Goal: Task Accomplishment & Management: Manage account settings

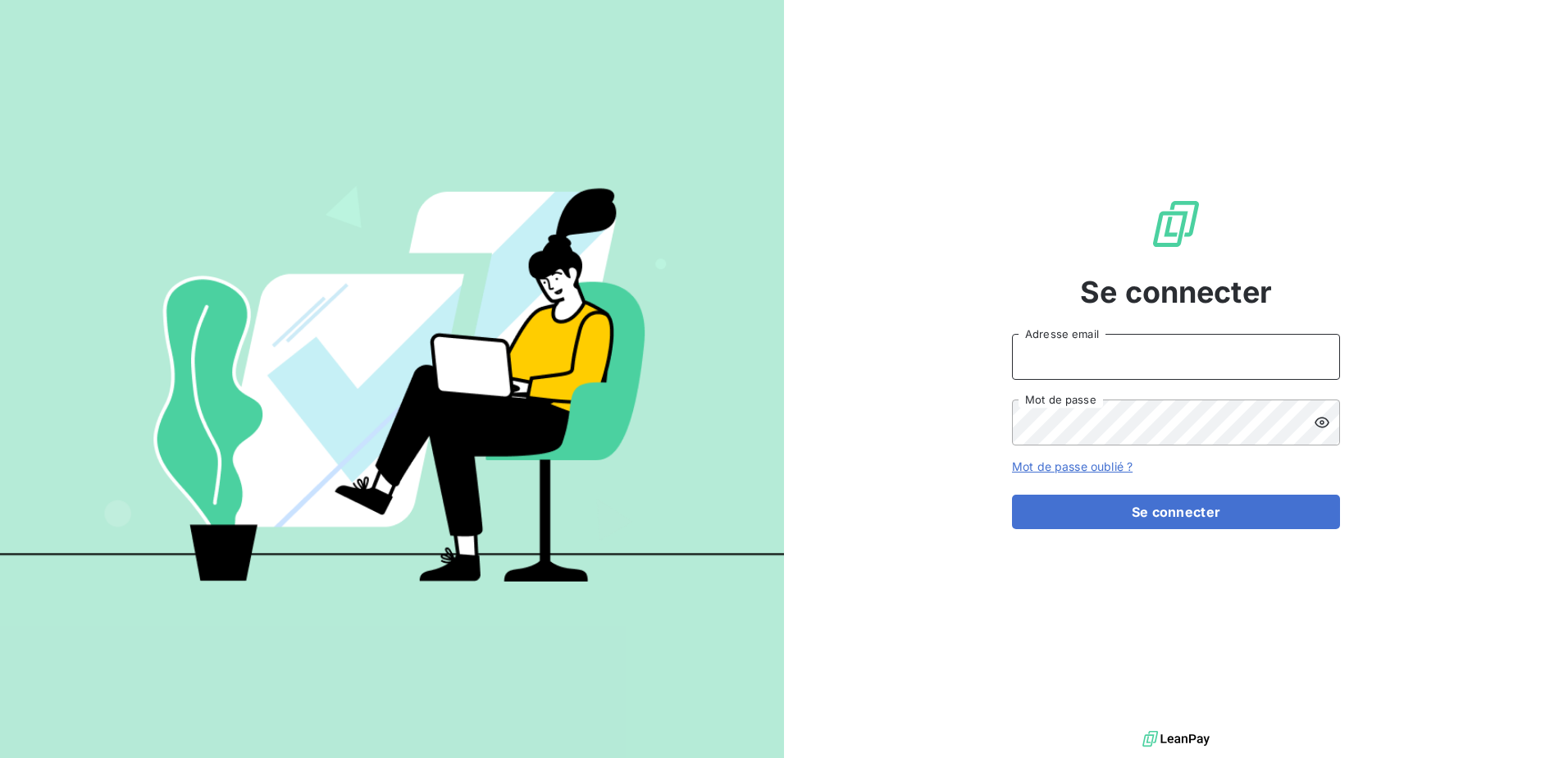
type input "[EMAIL_ADDRESS][DOMAIN_NAME]"
click at [1324, 425] on icon at bounding box center [1322, 422] width 17 height 17
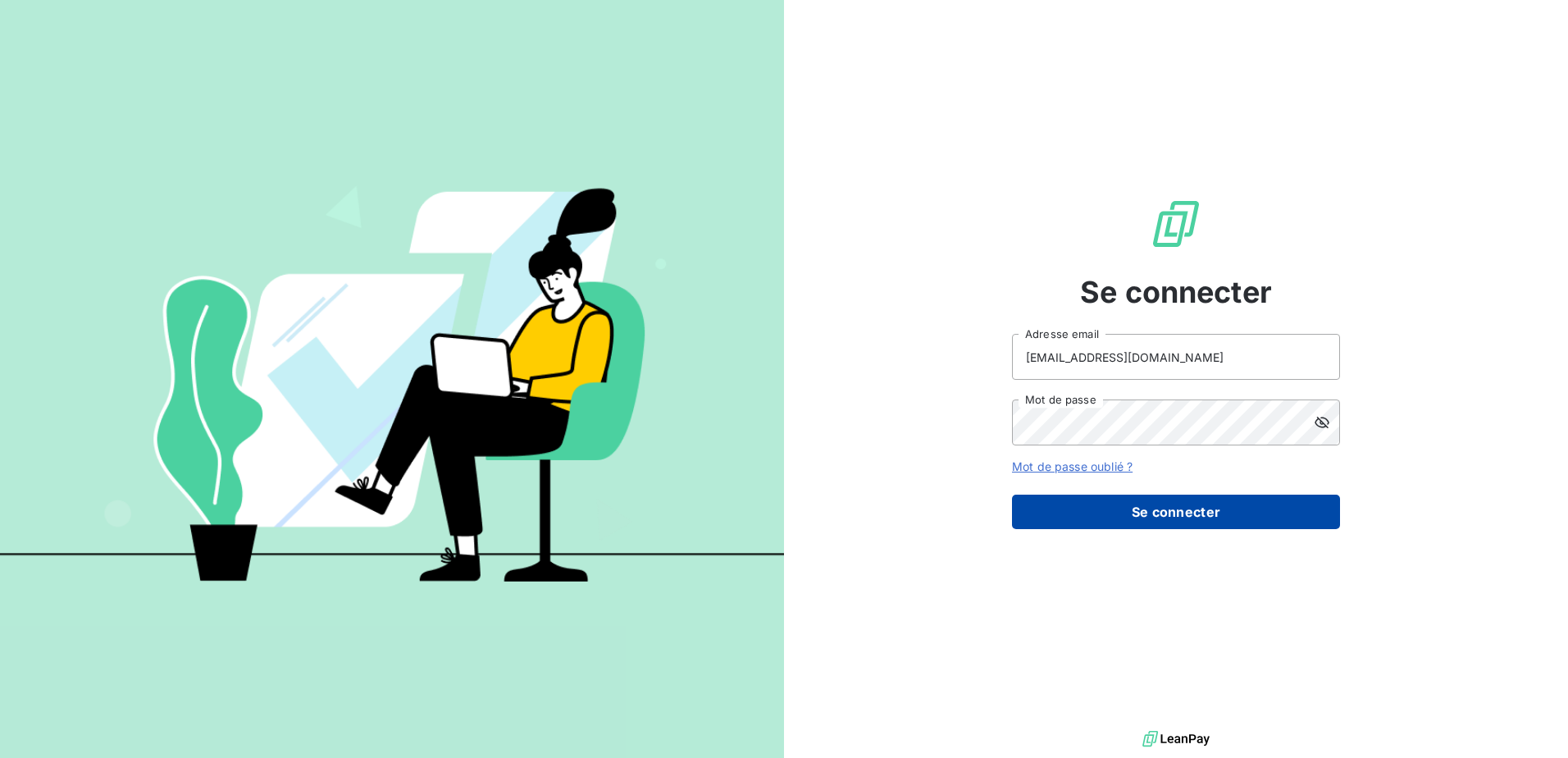
click at [1173, 506] on button "Se connecter" at bounding box center [1176, 511] width 328 height 35
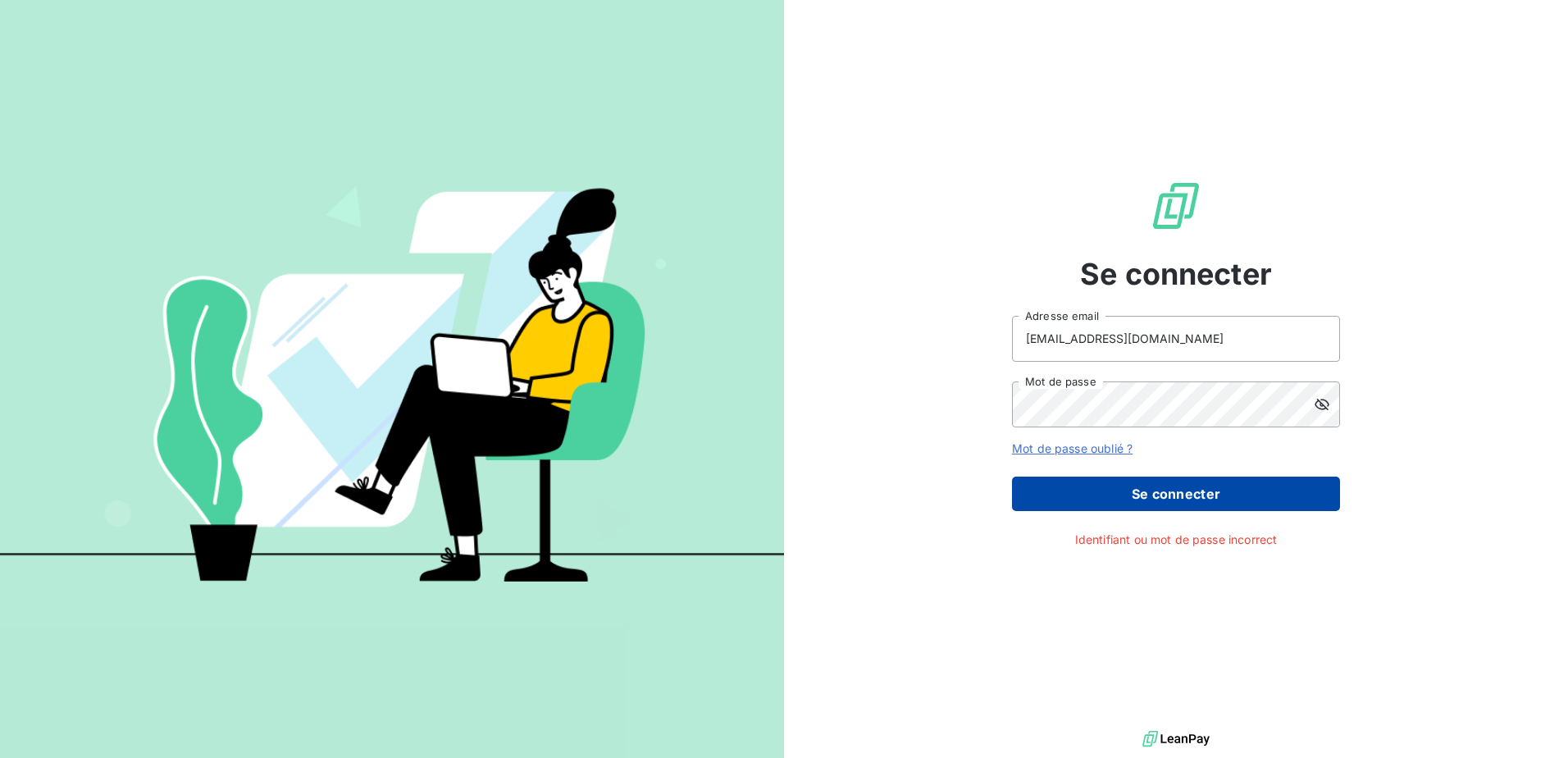
click at [1183, 498] on button "Se connecter" at bounding box center [1176, 493] width 328 height 35
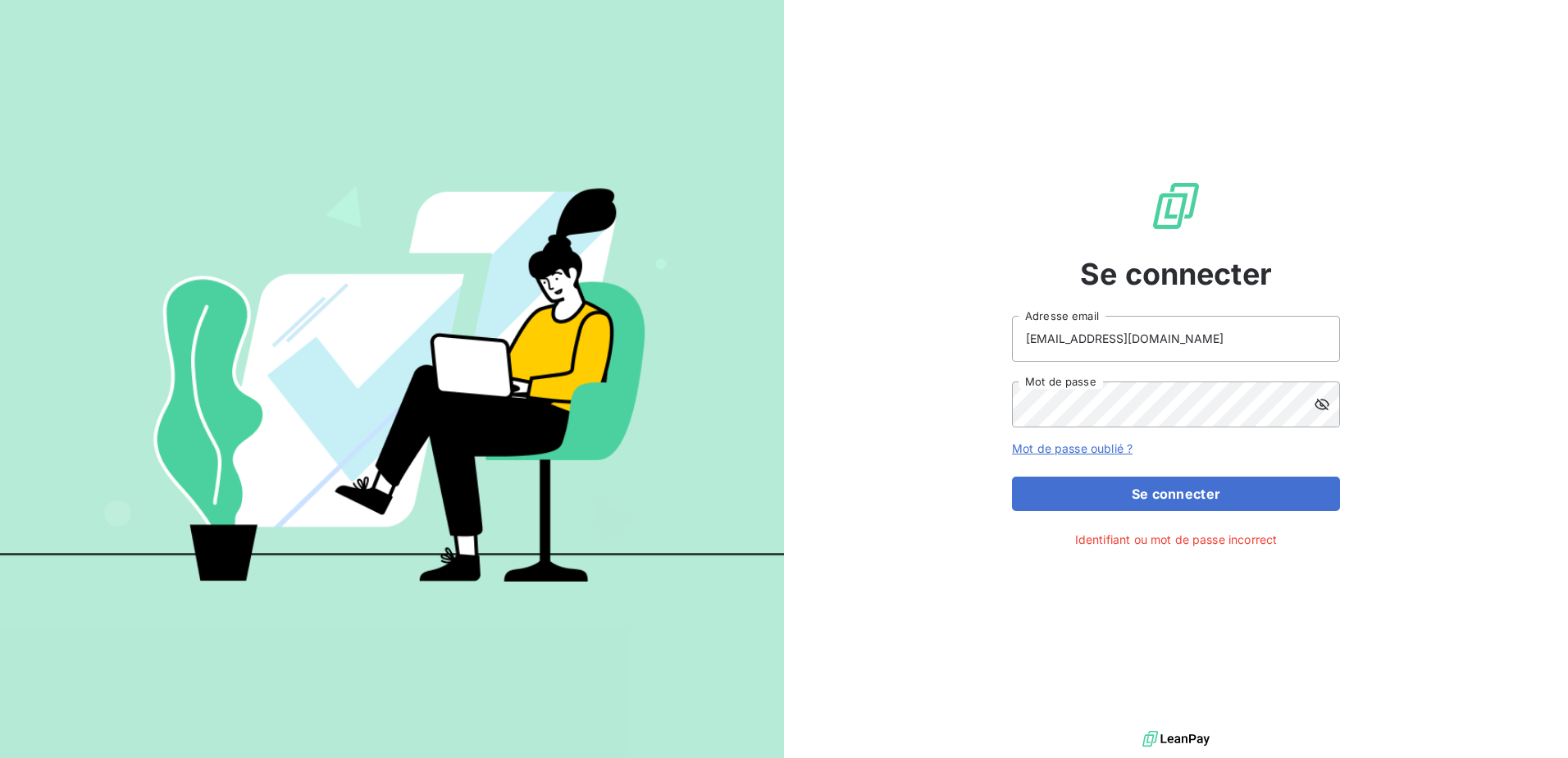
click at [902, 197] on div "Se connecter commandes@matexlab.com Adresse email Mot de passe Mot de passe oub…" at bounding box center [1176, 363] width 784 height 726
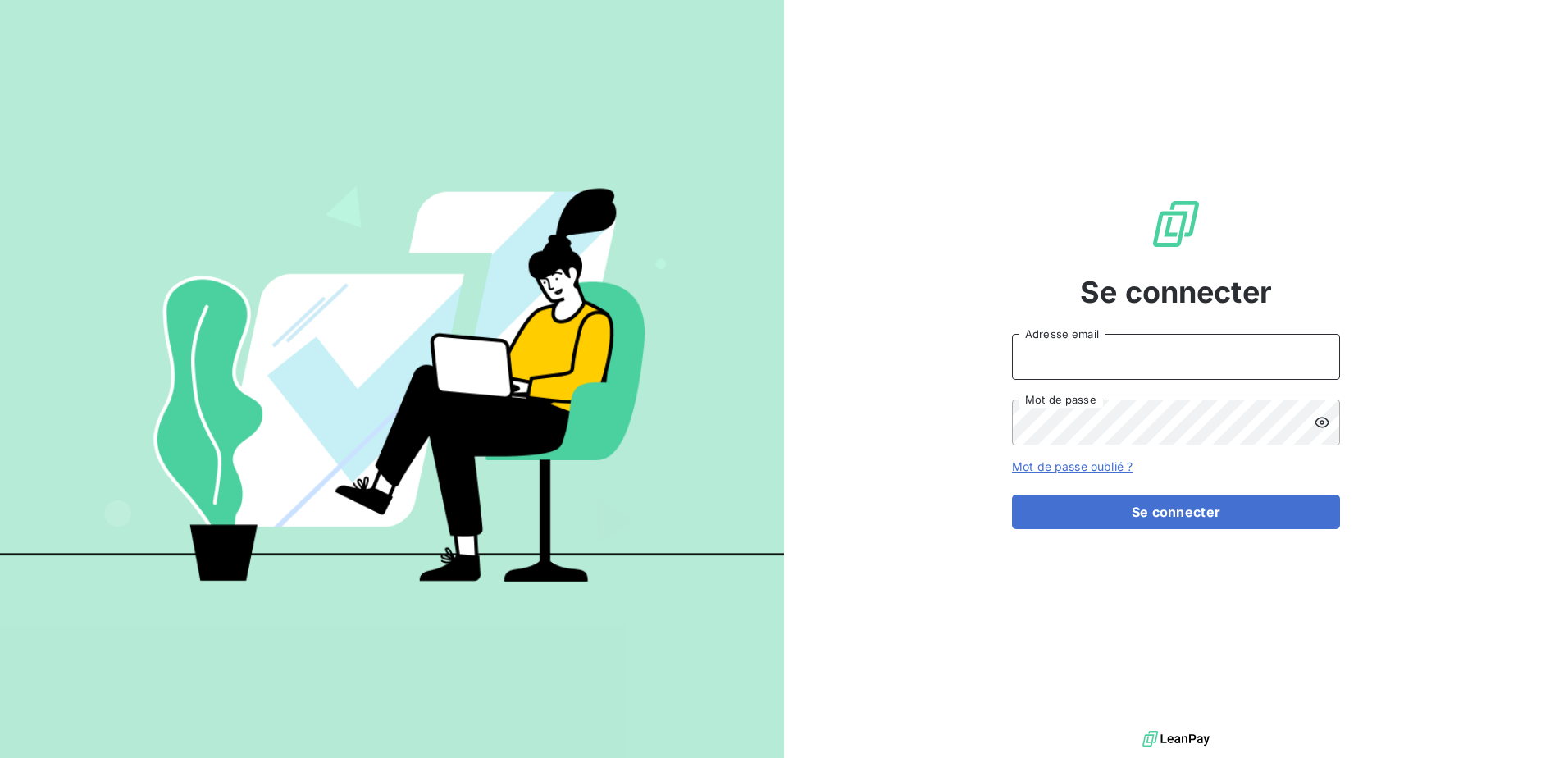
type input "[EMAIL_ADDRESS][DOMAIN_NAME]"
click at [1324, 425] on icon at bounding box center [1322, 422] width 17 height 17
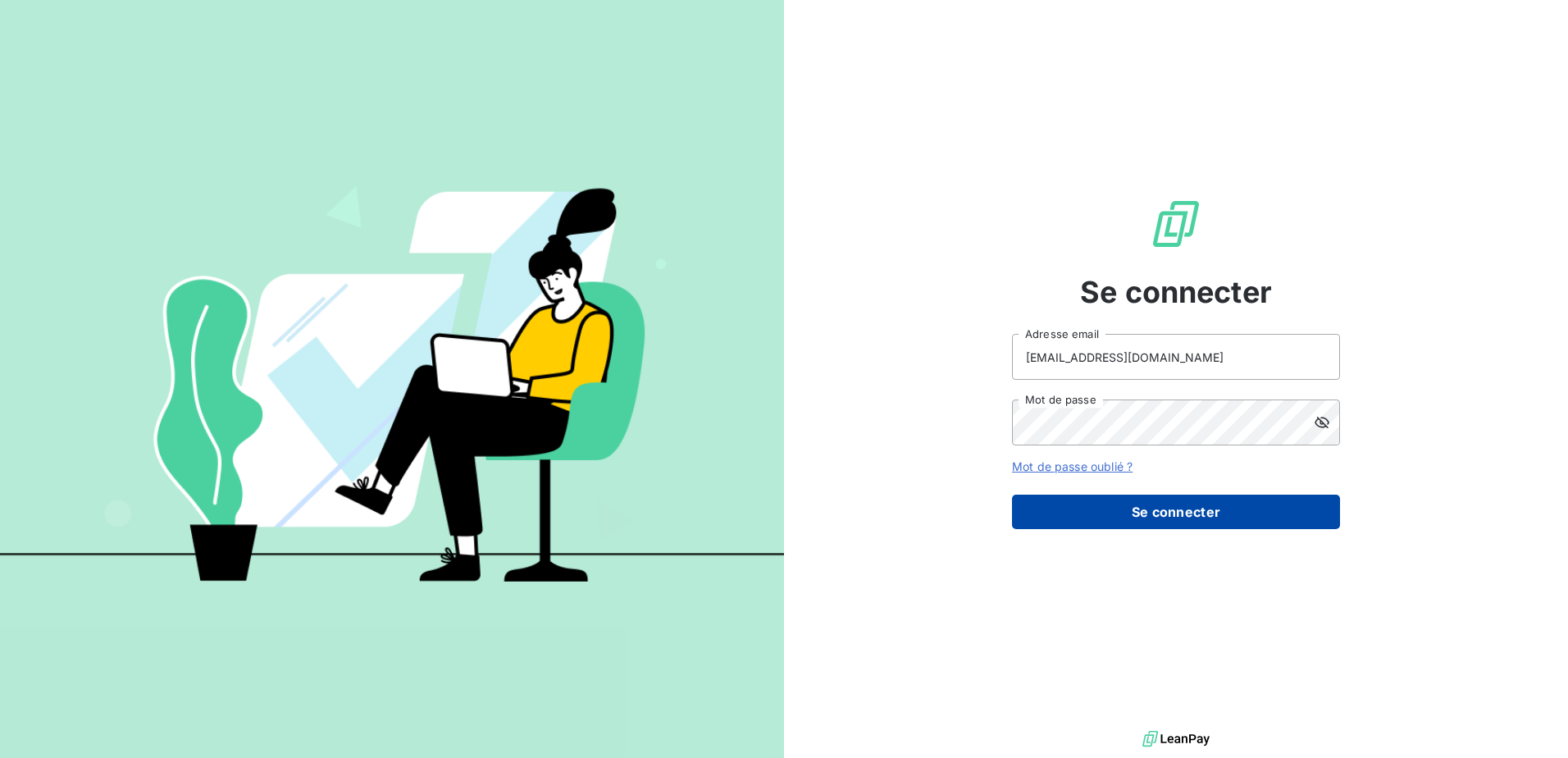
click at [1188, 513] on button "Se connecter" at bounding box center [1176, 511] width 328 height 35
type input "[EMAIL_ADDRESS][DOMAIN_NAME]"
click at [1185, 510] on button "Se connecter" at bounding box center [1176, 511] width 328 height 35
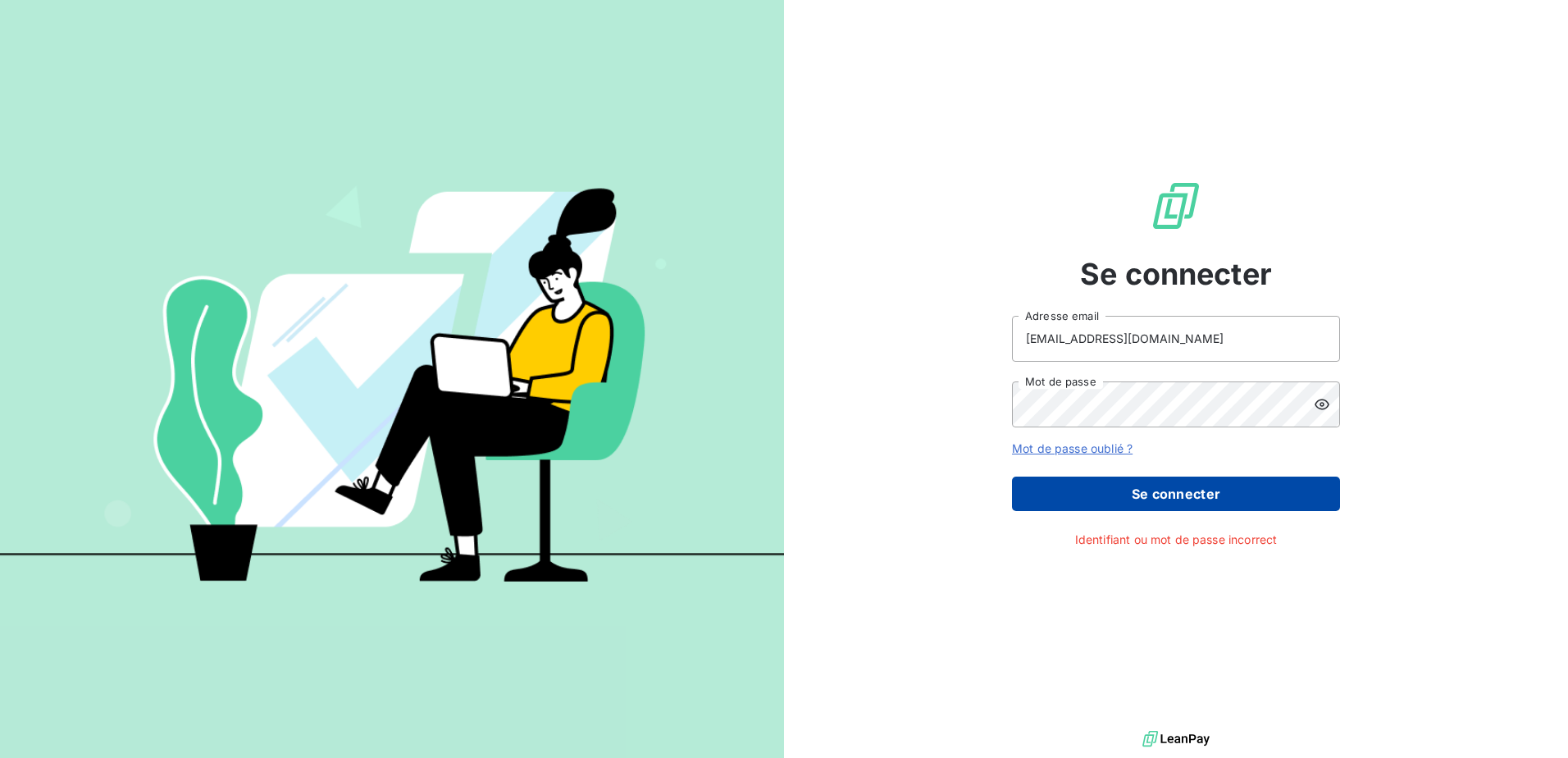
click at [1197, 501] on button "Se connecter" at bounding box center [1176, 493] width 328 height 35
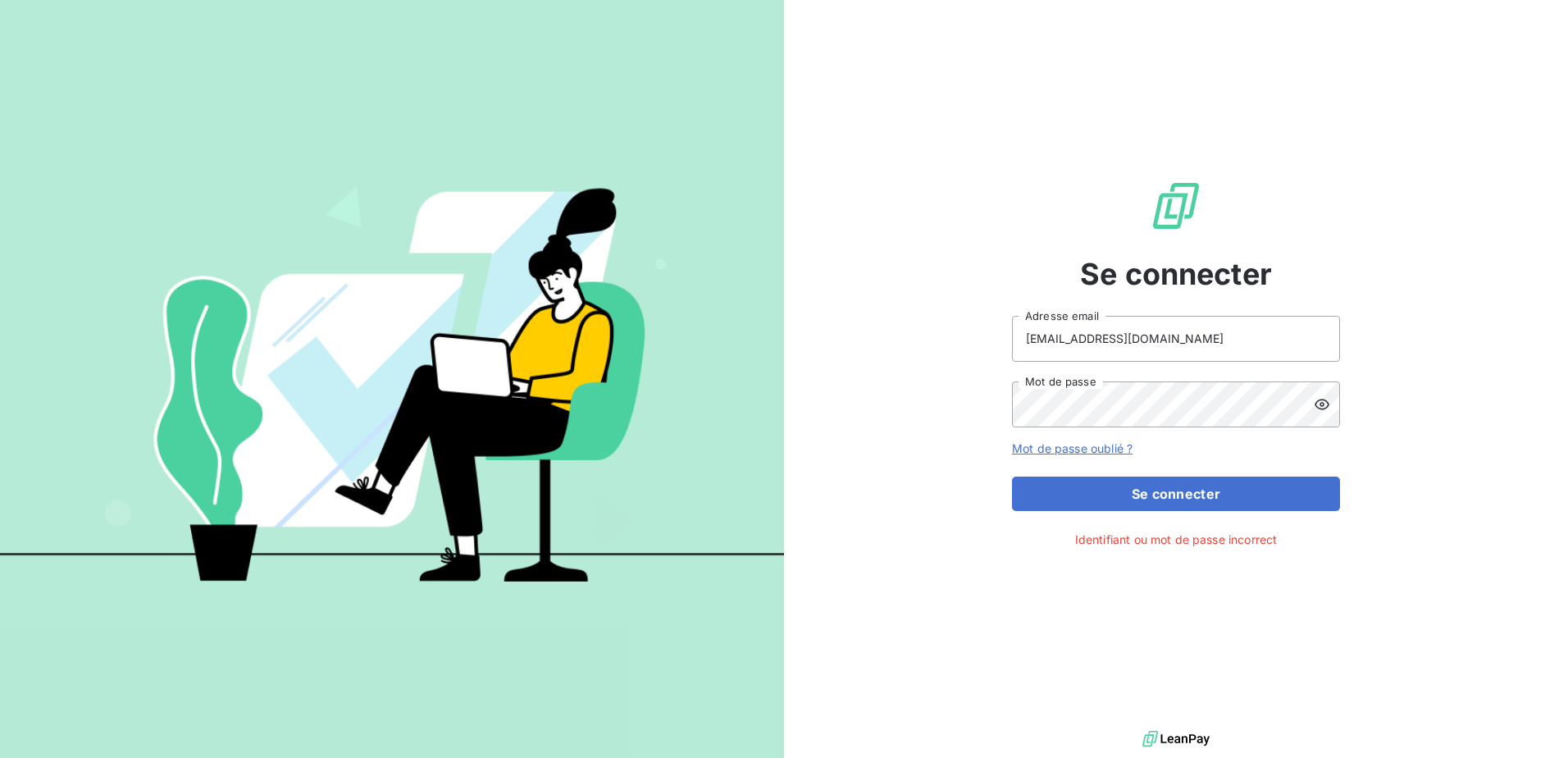
click at [1061, 453] on link "Mot de passe oublié ?" at bounding box center [1073, 448] width 120 height 14
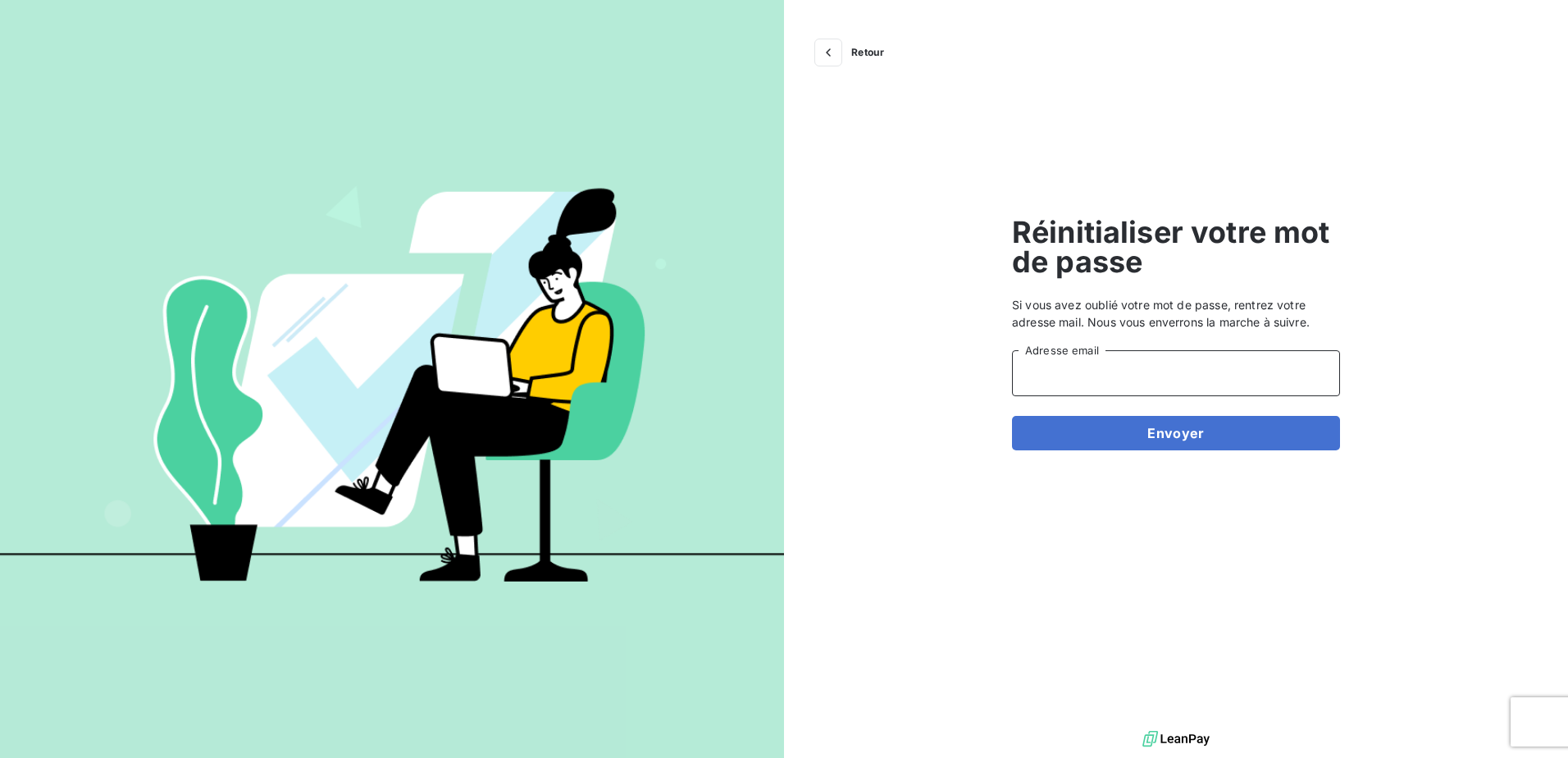
click at [1136, 396] on input "Adresse email" at bounding box center [1176, 373] width 328 height 46
type input "[EMAIL_ADDRESS][DOMAIN_NAME]"
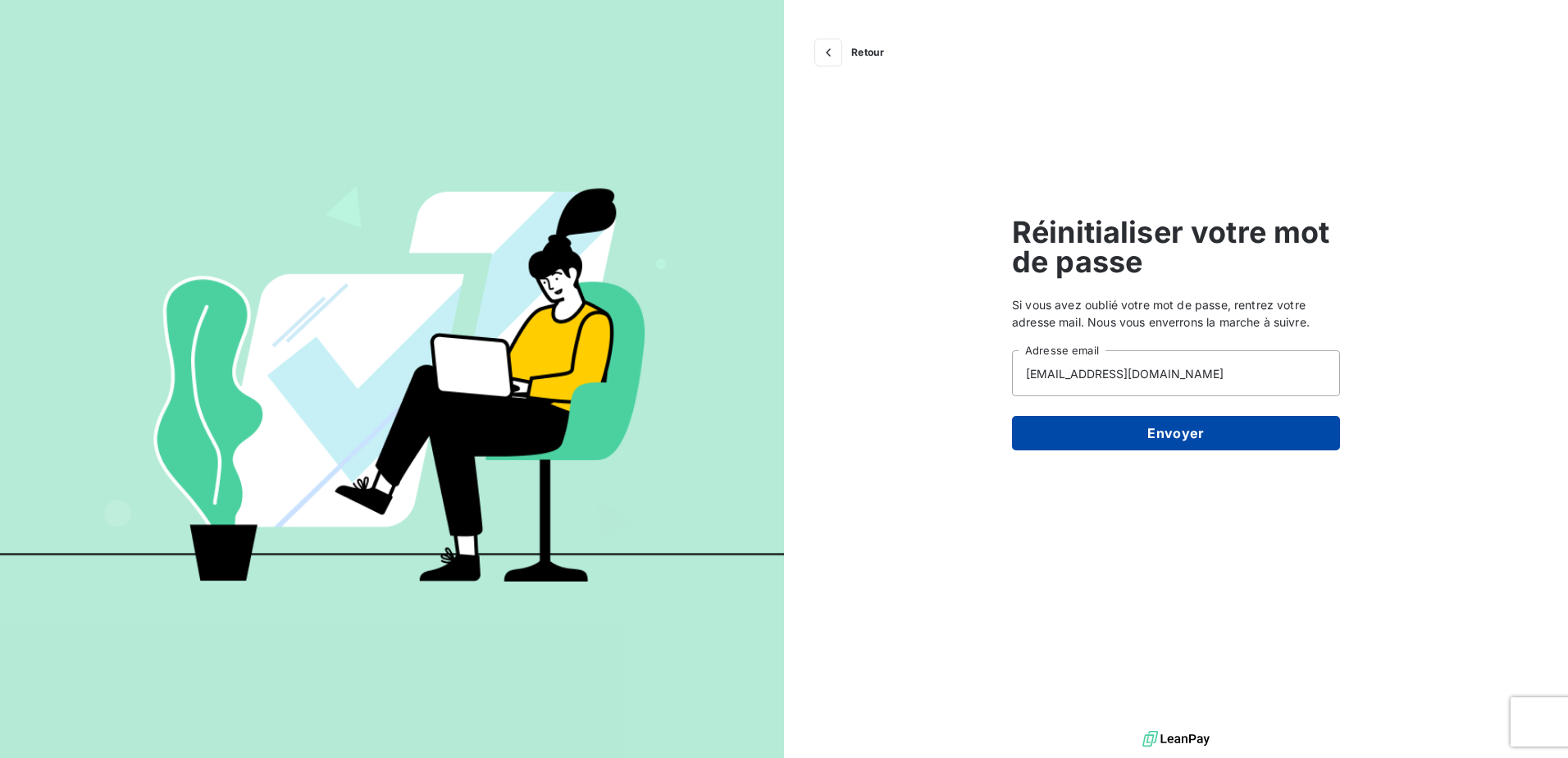
click at [1202, 440] on button "Envoyer" at bounding box center [1176, 432] width 328 height 35
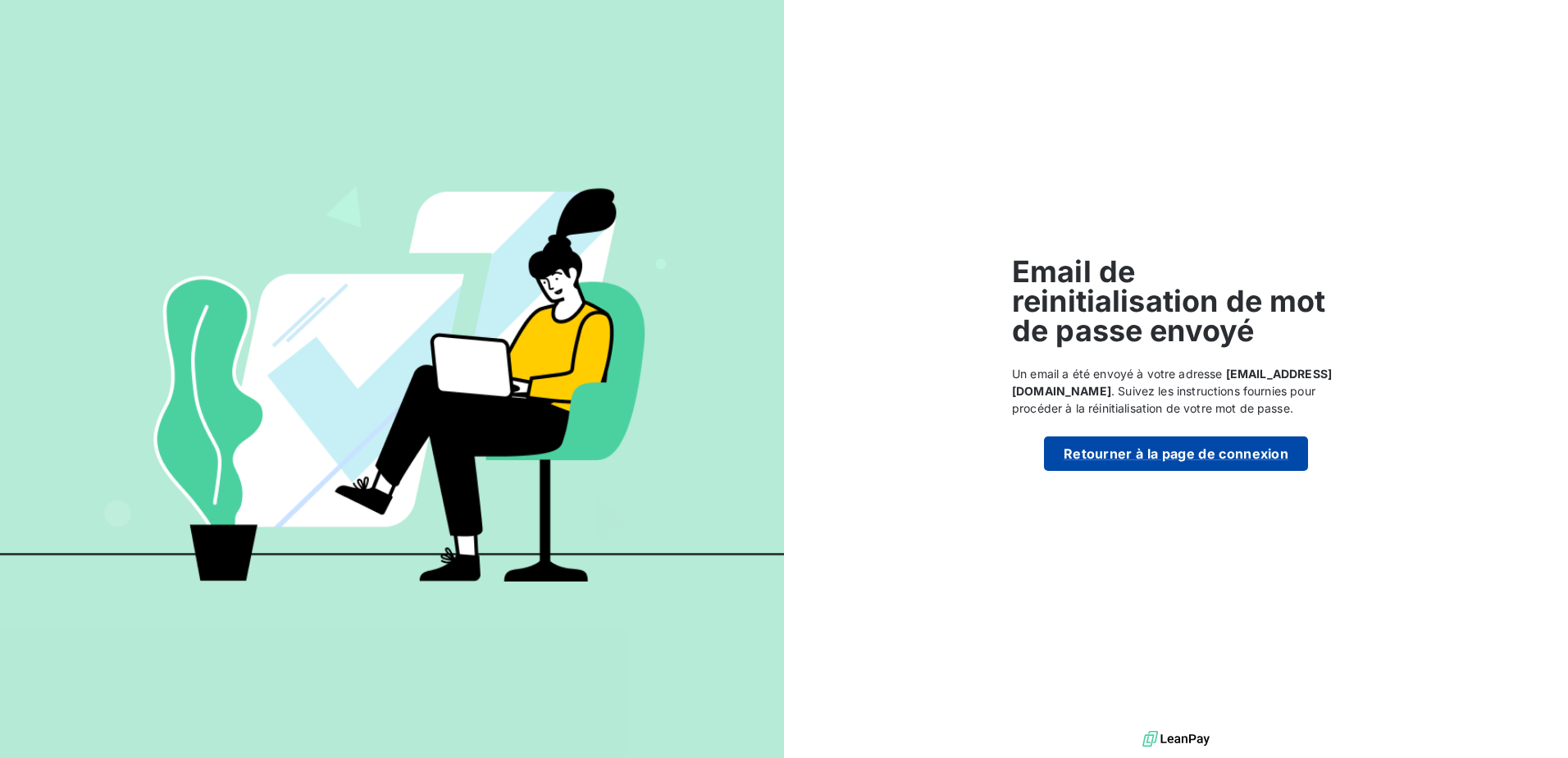
click at [1192, 464] on button "Retourner à la page de connexion" at bounding box center [1176, 453] width 264 height 35
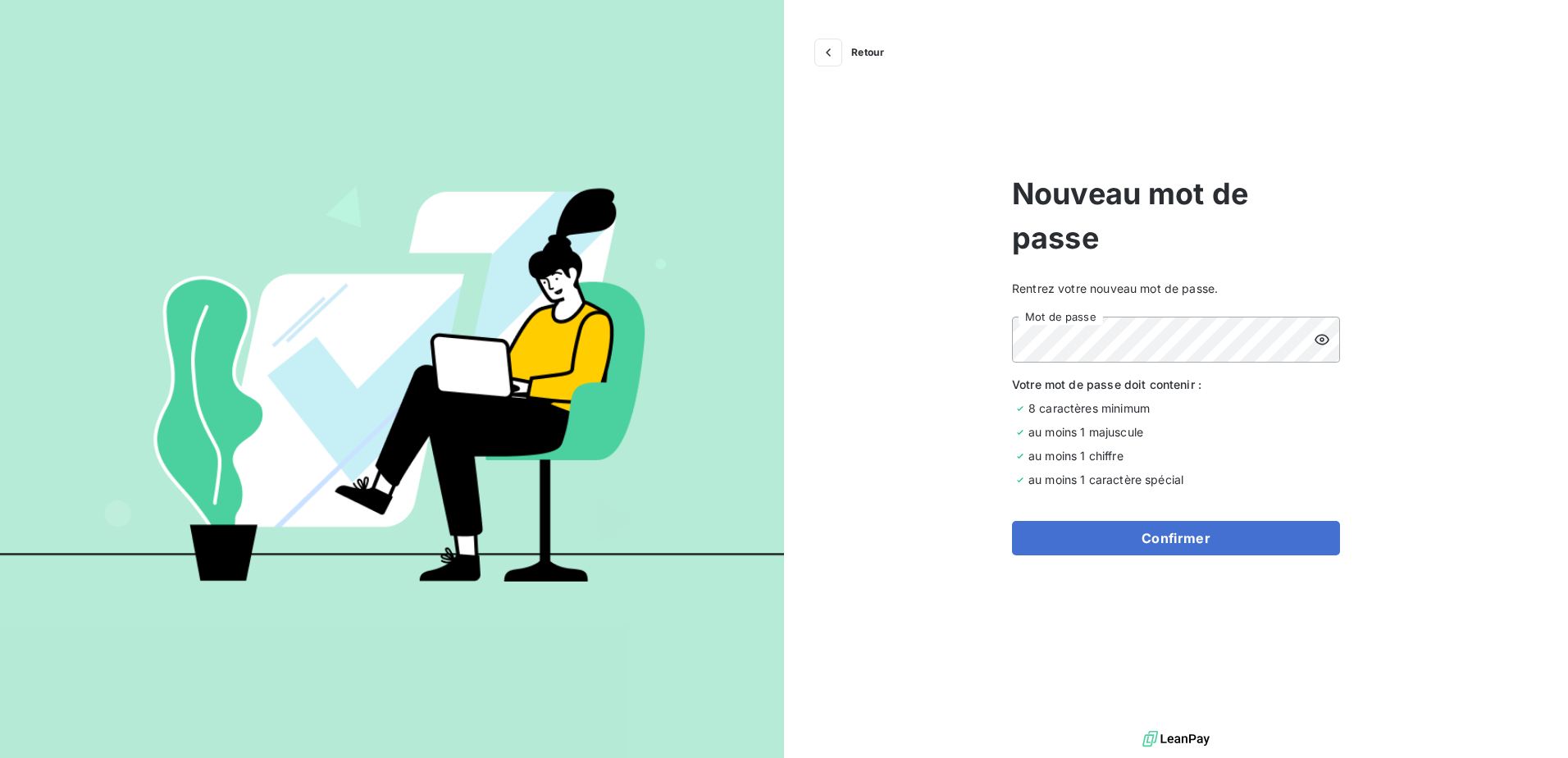
drag, startPoint x: 1451, startPoint y: 443, endPoint x: 1408, endPoint y: 423, distance: 47.4
click at [1451, 443] on div "Retour Nouveau mot de passe Rentrez votre nouveau mot de passe. Mot de passe Vo…" at bounding box center [1176, 363] width 784 height 726
click at [1320, 341] on icon at bounding box center [1321, 340] width 15 height 11
click at [1181, 544] on button "Confirmer" at bounding box center [1176, 538] width 328 height 35
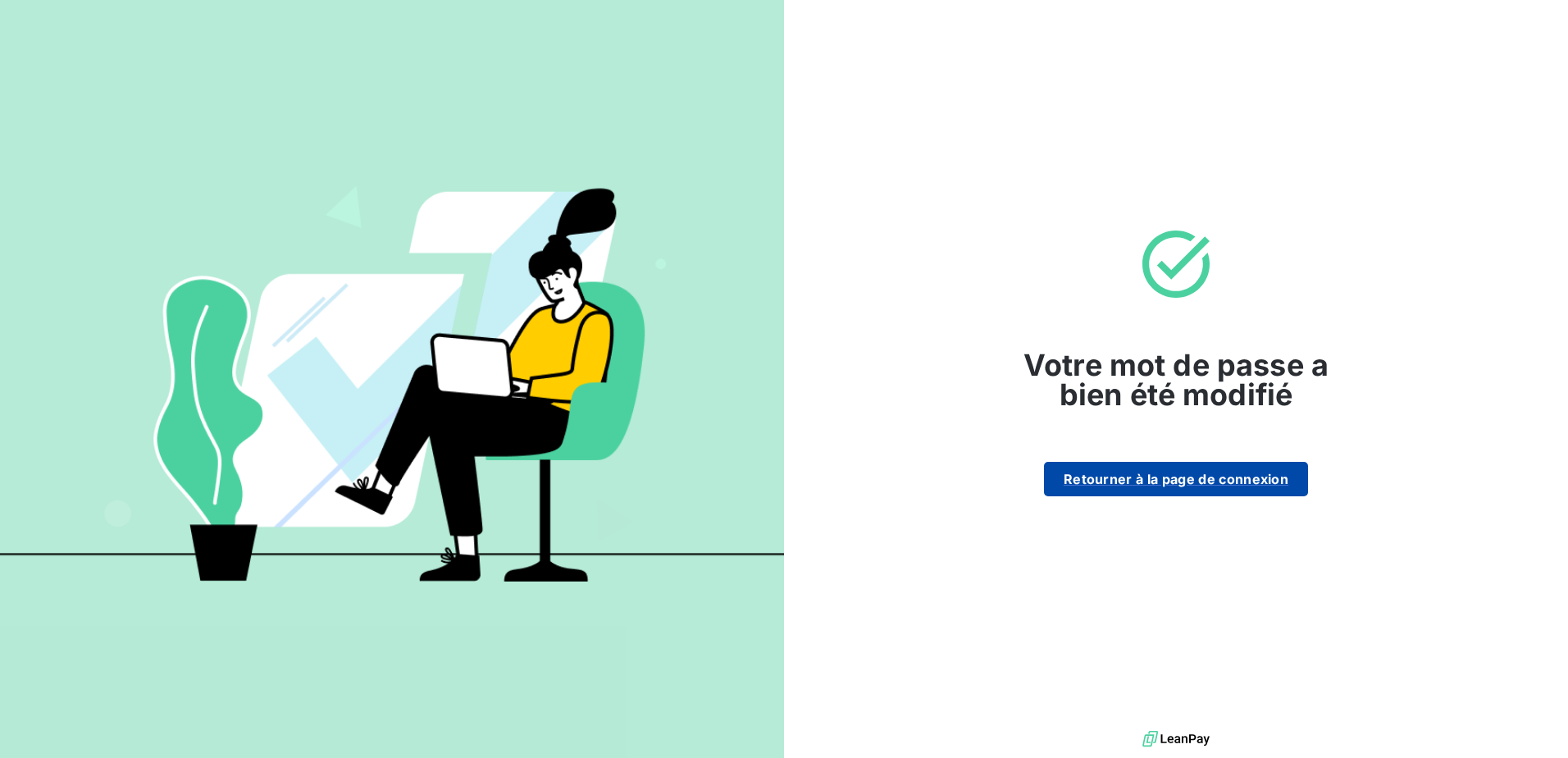
click at [1193, 491] on button "Retourner à la page de connexion" at bounding box center [1176, 479] width 264 height 35
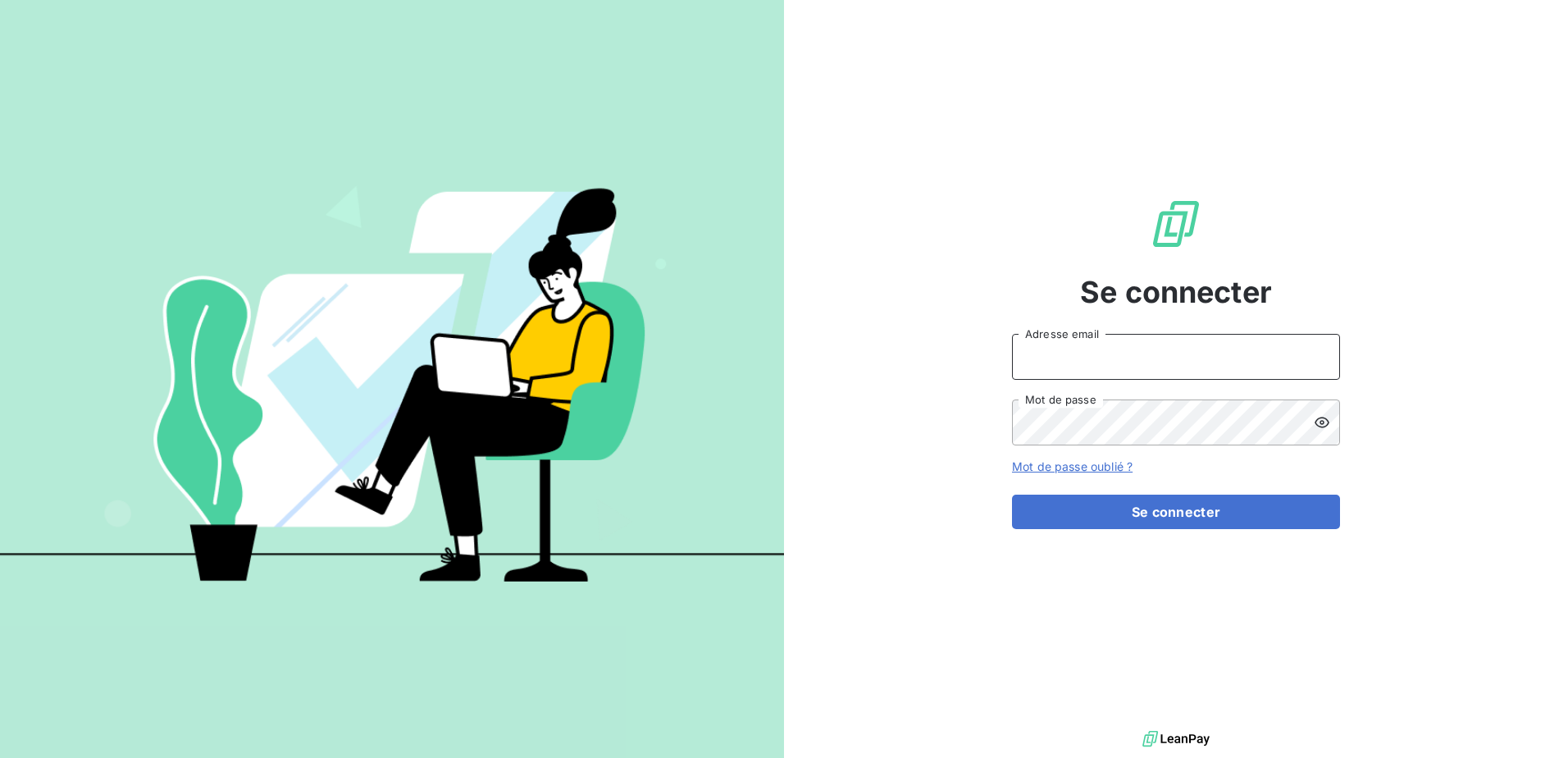
type input "[EMAIL_ADDRESS][DOMAIN_NAME]"
click at [1128, 374] on input "[EMAIL_ADDRESS][DOMAIN_NAME]" at bounding box center [1176, 356] width 328 height 46
click at [1498, 299] on div "Se connecter [EMAIL_ADDRESS][DOMAIN_NAME] Adresse email Mot de passe Mot de pas…" at bounding box center [1176, 363] width 784 height 726
click at [1316, 421] on icon at bounding box center [1321, 422] width 15 height 11
click at [1449, 383] on div "Se connecter [EMAIL_ADDRESS][DOMAIN_NAME] Adresse email Mot de passe Mot de pas…" at bounding box center [1176, 363] width 784 height 726
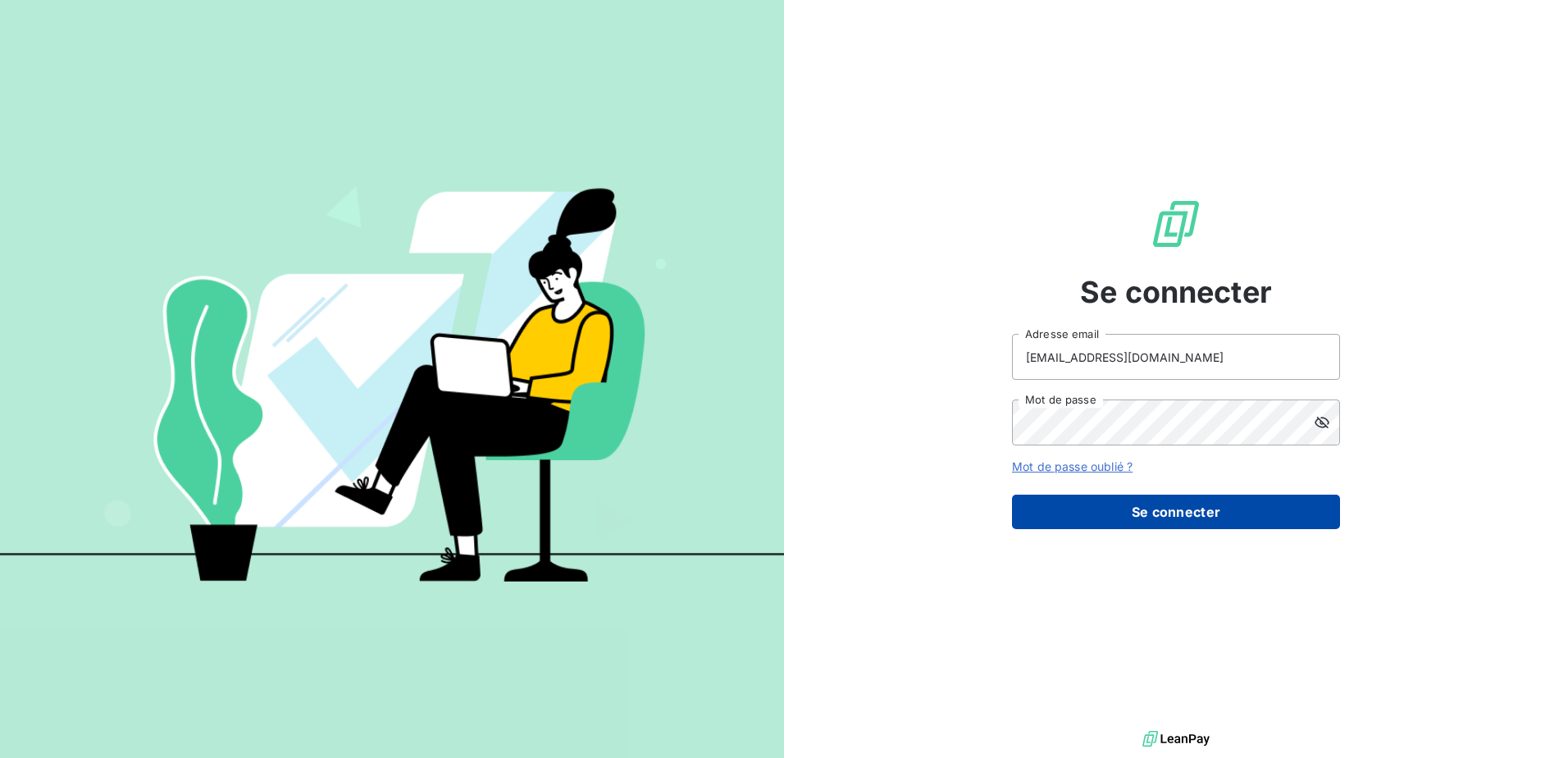
click at [1180, 517] on button "Se connecter" at bounding box center [1176, 511] width 328 height 35
